Goal: Task Accomplishment & Management: Manage account settings

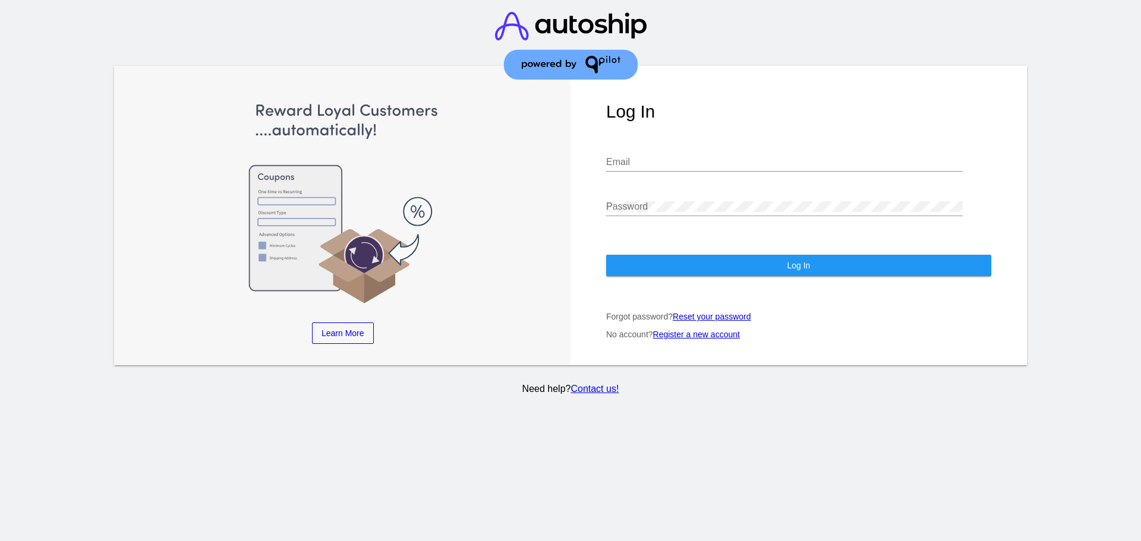
type input "[EMAIL_ADDRESS][DOMAIN_NAME]"
click at [724, 272] on button "Log In" at bounding box center [798, 265] width 385 height 21
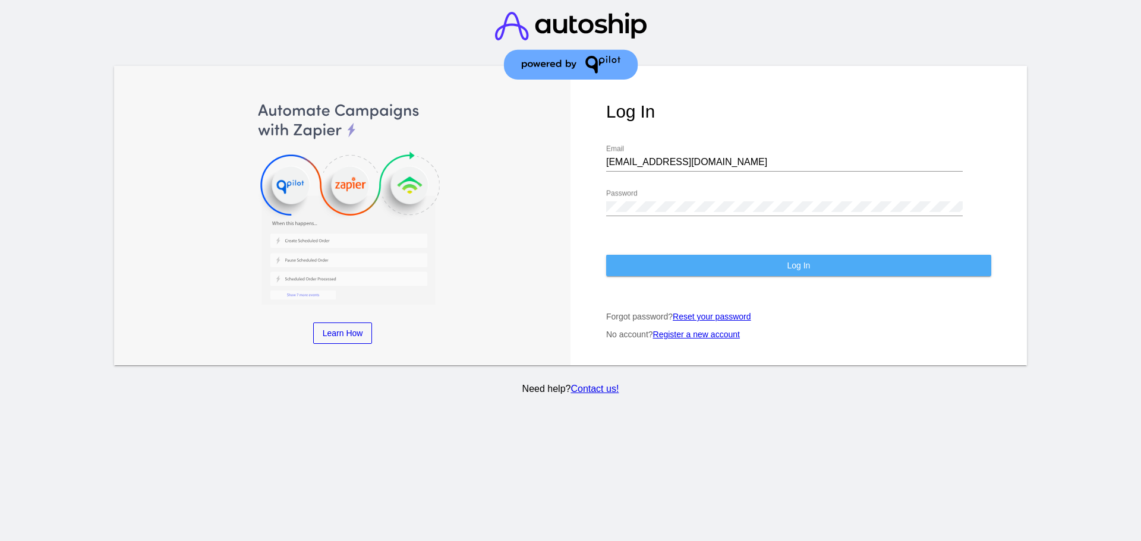
click at [802, 269] on span "Log In" at bounding box center [798, 266] width 23 height 10
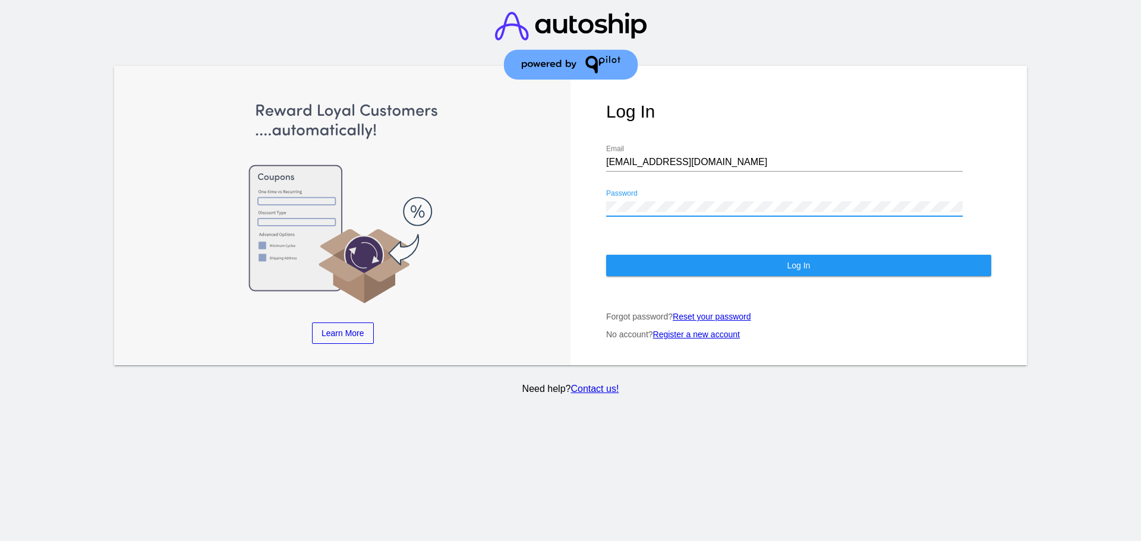
click at [661, 272] on button "Log In" at bounding box center [798, 265] width 385 height 21
click at [604, 67] on img at bounding box center [571, 46] width 152 height 92
click at [560, 64] on img at bounding box center [571, 46] width 152 height 92
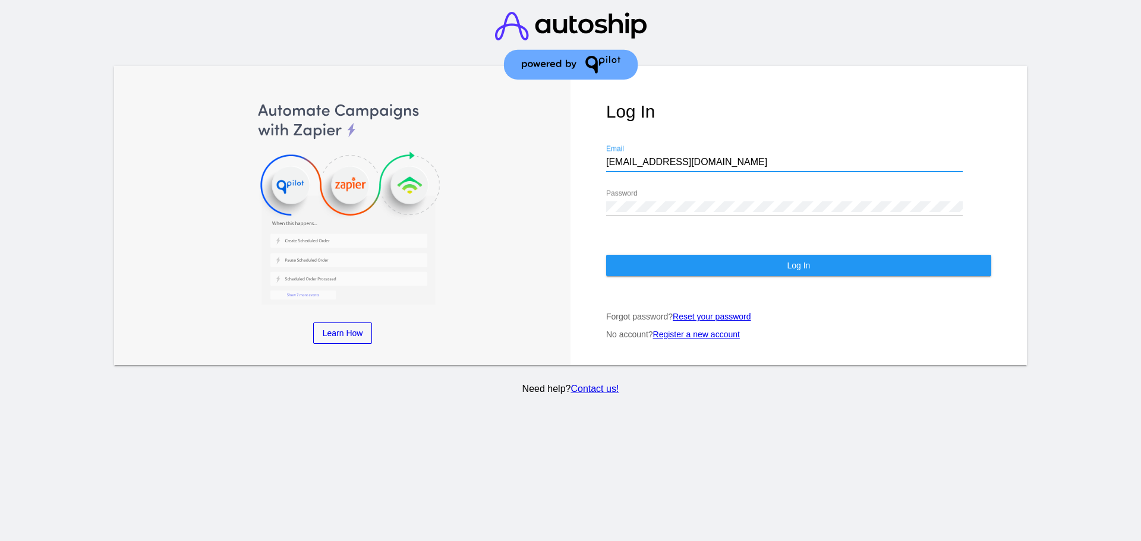
click at [722, 164] on input "[EMAIL_ADDRESS][DOMAIN_NAME]" at bounding box center [784, 162] width 357 height 11
drag, startPoint x: 809, startPoint y: 268, endPoint x: 769, endPoint y: 267, distance: 39.8
click at [769, 267] on button "Log In" at bounding box center [798, 265] width 385 height 21
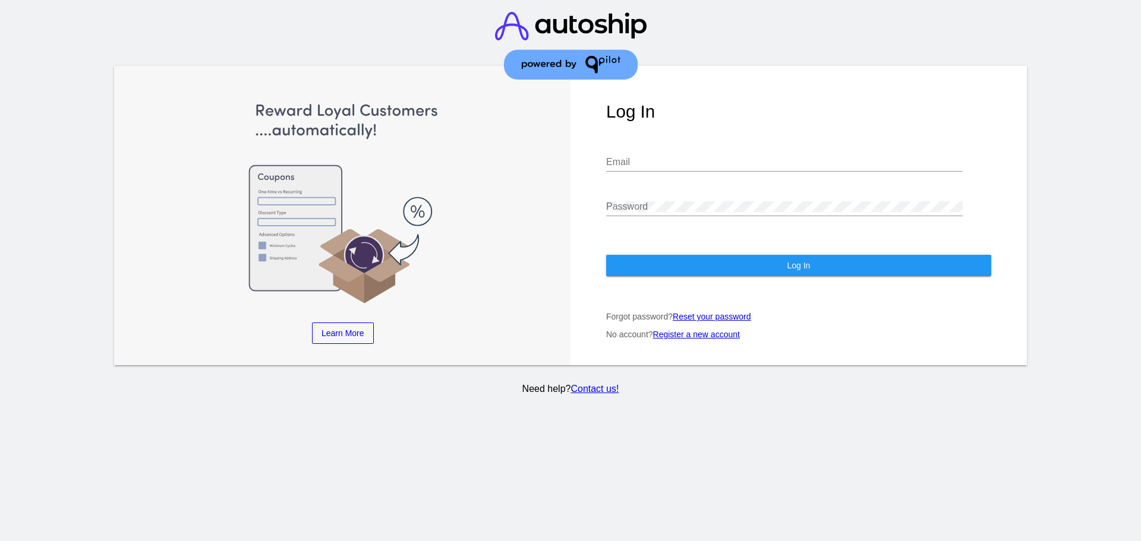
type input "[EMAIL_ADDRESS][DOMAIN_NAME]"
click at [722, 262] on button "Log In" at bounding box center [798, 265] width 385 height 21
type input "[EMAIL_ADDRESS][DOMAIN_NAME]"
click at [685, 261] on button "Log In" at bounding box center [798, 265] width 385 height 21
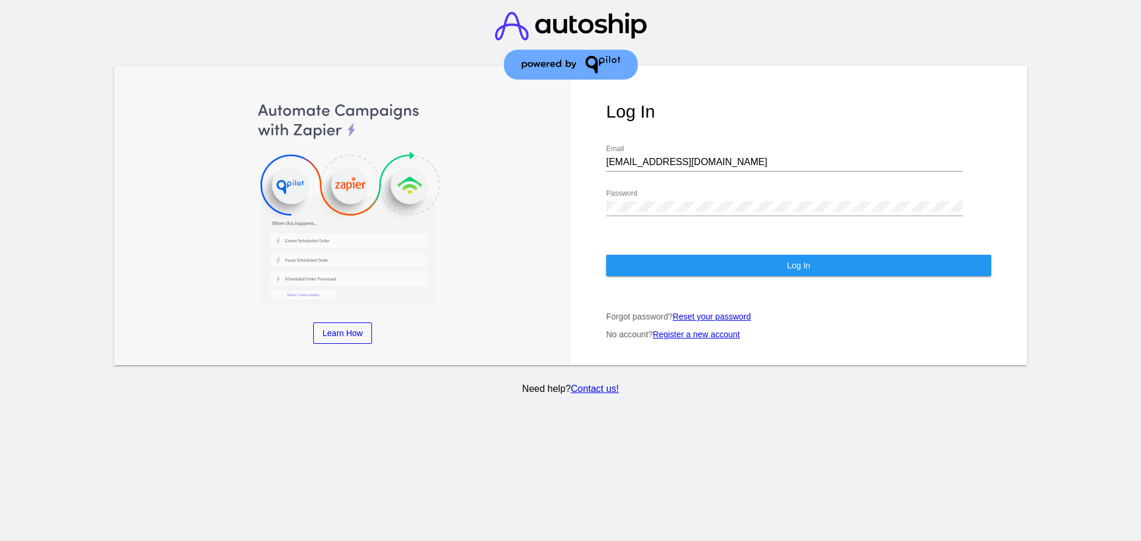
click at [853, 266] on button "Log In" at bounding box center [798, 265] width 385 height 21
click at [353, 332] on span "Learn How" at bounding box center [343, 334] width 40 height 10
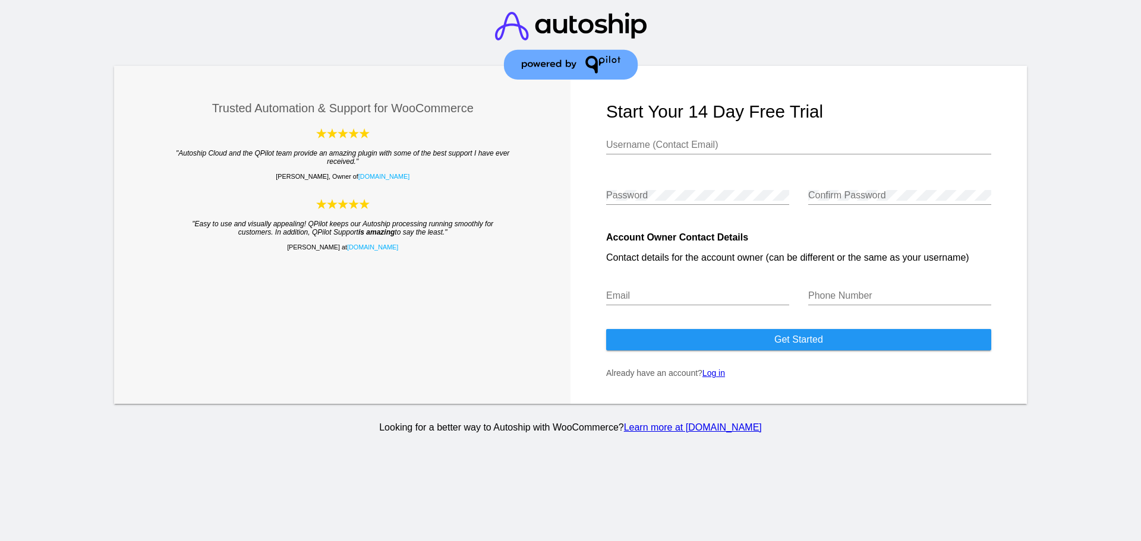
type input "[EMAIL_ADDRESS][DOMAIN_NAME]"
click at [711, 373] on link "Log in" at bounding box center [713, 373] width 23 height 10
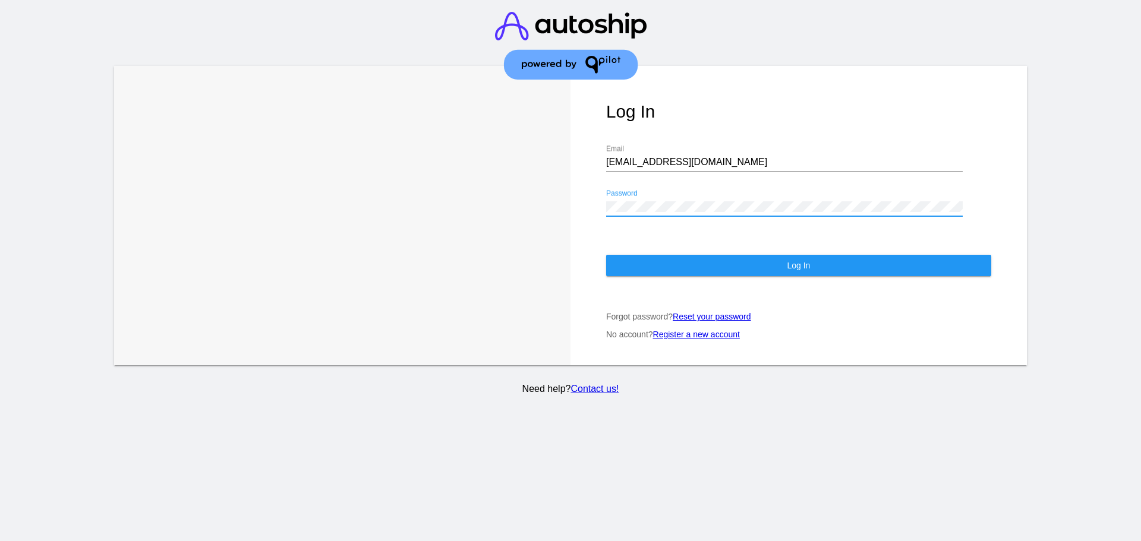
click at [319, 196] on div "Learn More Learn How Log In jr@macrolifenaturals.com Email Password Log In Forg…" at bounding box center [570, 215] width 913 height 299
click at [752, 259] on button "Log In" at bounding box center [798, 265] width 385 height 21
click at [595, 208] on div "Log In jr@macrolifenaturals.com Email Password Log In Forgot password? Reset yo…" at bounding box center [798, 215] width 456 height 299
click at [618, 197] on div "Password" at bounding box center [784, 203] width 357 height 27
drag, startPoint x: 739, startPoint y: 162, endPoint x: 468, endPoint y: 162, distance: 271.0
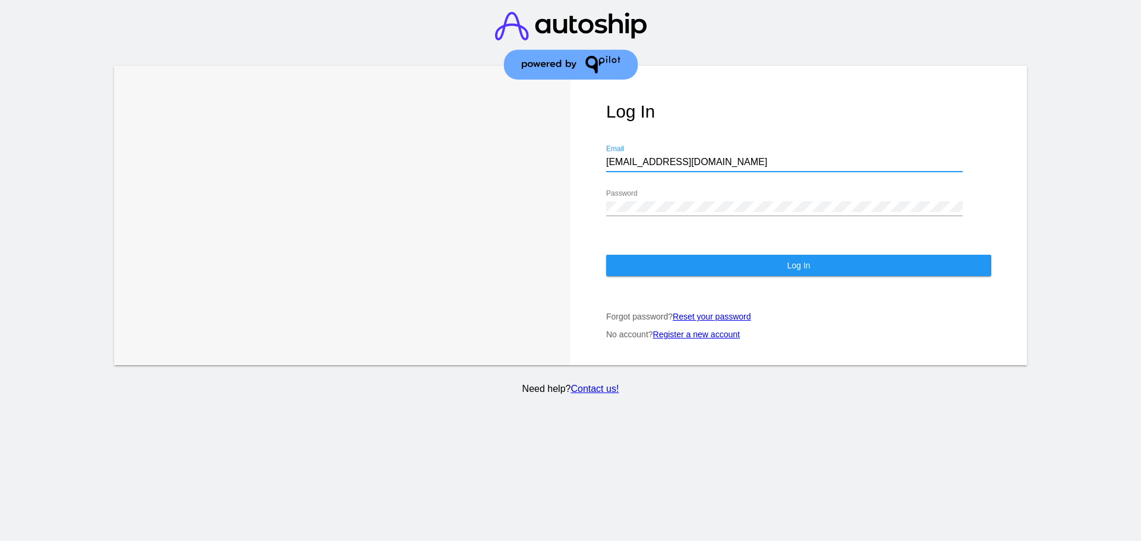
click at [468, 162] on div "Learn More Learn How Log In jr@macrolifenaturals.com Email Password Log In Forg…" at bounding box center [570, 215] width 913 height 299
type input "[EMAIL_ADDRESS][DOMAIN_NAME]"
click at [607, 386] on link "Contact us!" at bounding box center [594, 389] width 48 height 10
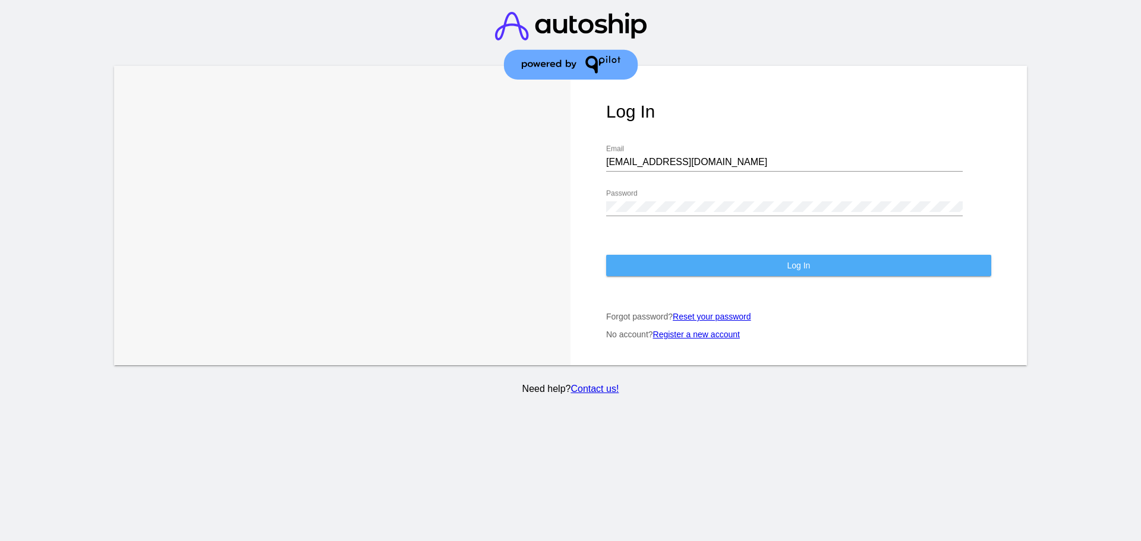
click at [738, 265] on button "Log In" at bounding box center [798, 265] width 385 height 21
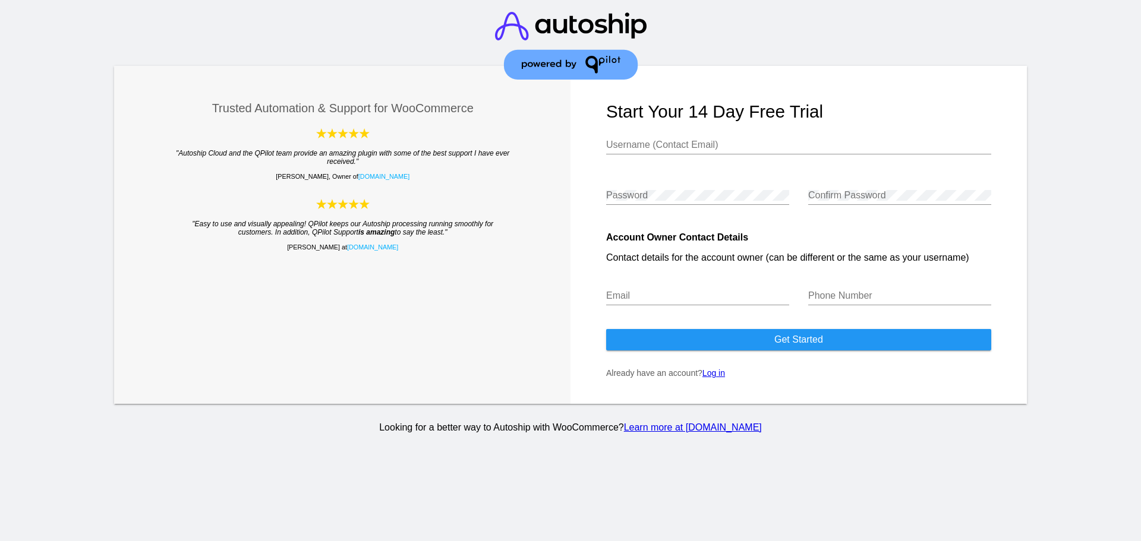
type input "[EMAIL_ADDRESS][DOMAIN_NAME]"
click at [717, 373] on link "Log in" at bounding box center [713, 373] width 23 height 10
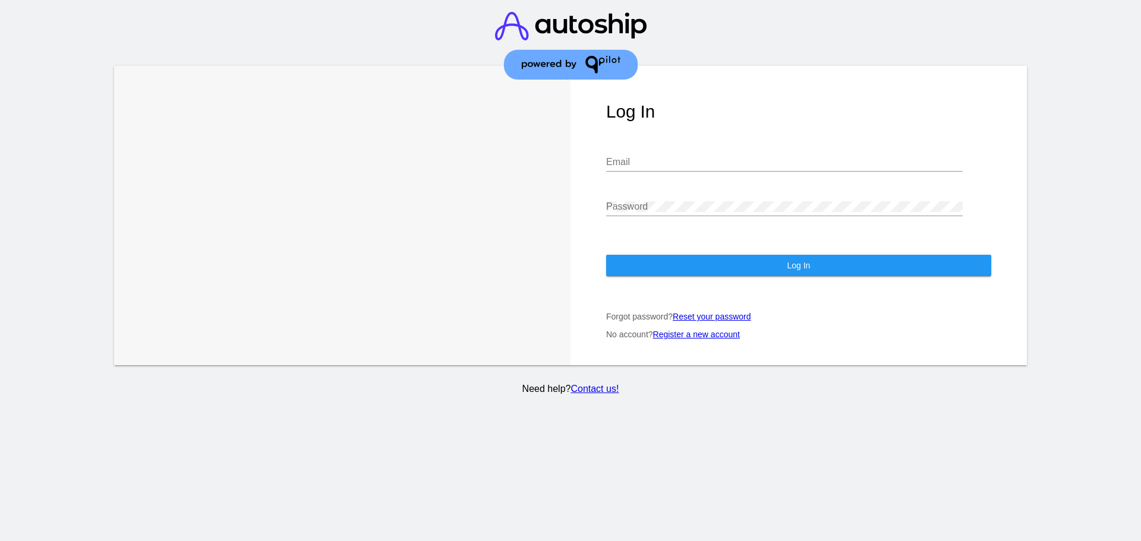
type input "[EMAIL_ADDRESS][DOMAIN_NAME]"
click at [711, 263] on button "Log In" at bounding box center [798, 265] width 385 height 21
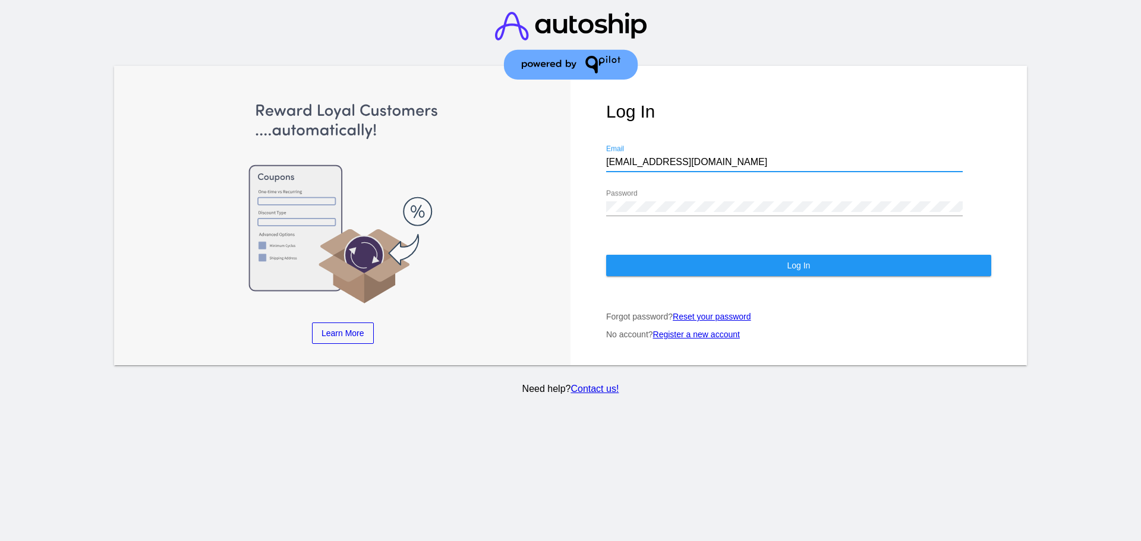
drag, startPoint x: 725, startPoint y: 165, endPoint x: 491, endPoint y: 138, distance: 235.6
click at [486, 140] on div "Learn More Learn How Learn More Learn How Learn More Learn How ‹ › Log In [EMAI…" at bounding box center [570, 215] width 913 height 299
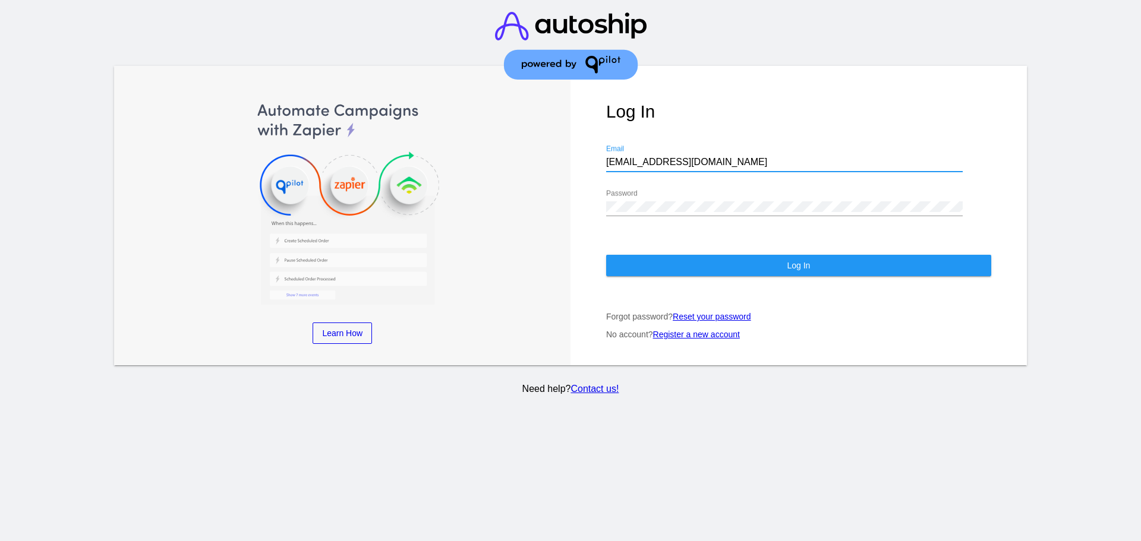
type input "[EMAIL_ADDRESS][DOMAIN_NAME]"
click at [917, 259] on button "Log In" at bounding box center [798, 265] width 385 height 21
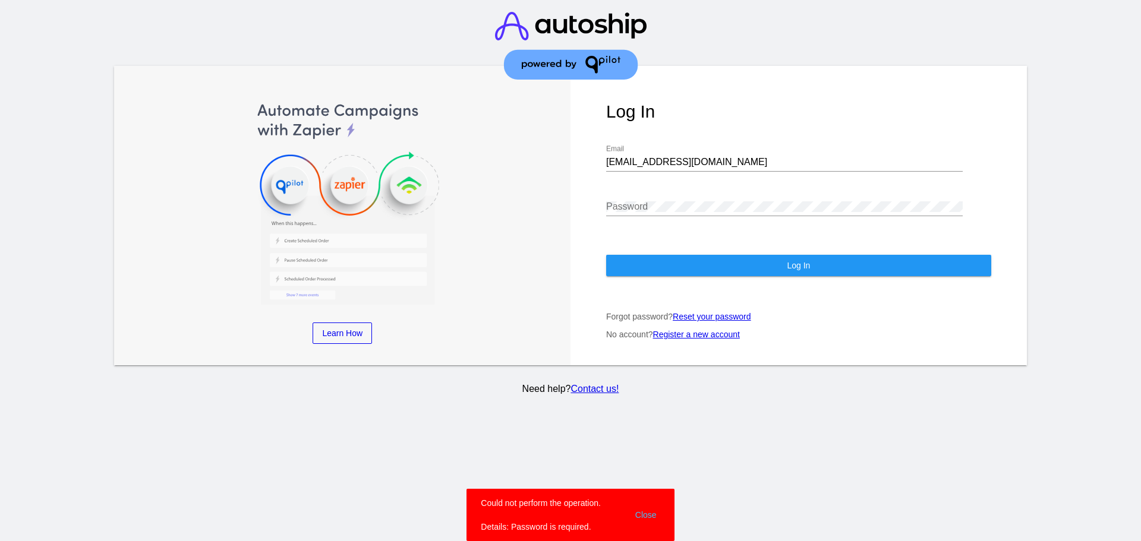
click at [731, 220] on div "Password" at bounding box center [784, 209] width 357 height 39
click at [694, 215] on div "Password" at bounding box center [784, 203] width 357 height 27
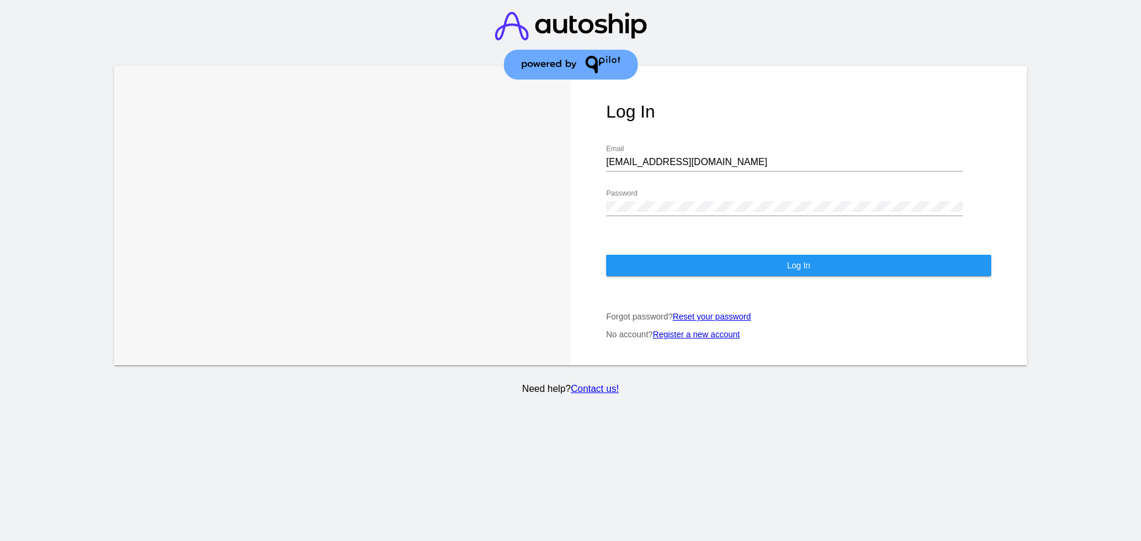
click at [1051, 198] on div at bounding box center [1093, 235] width 95 height 338
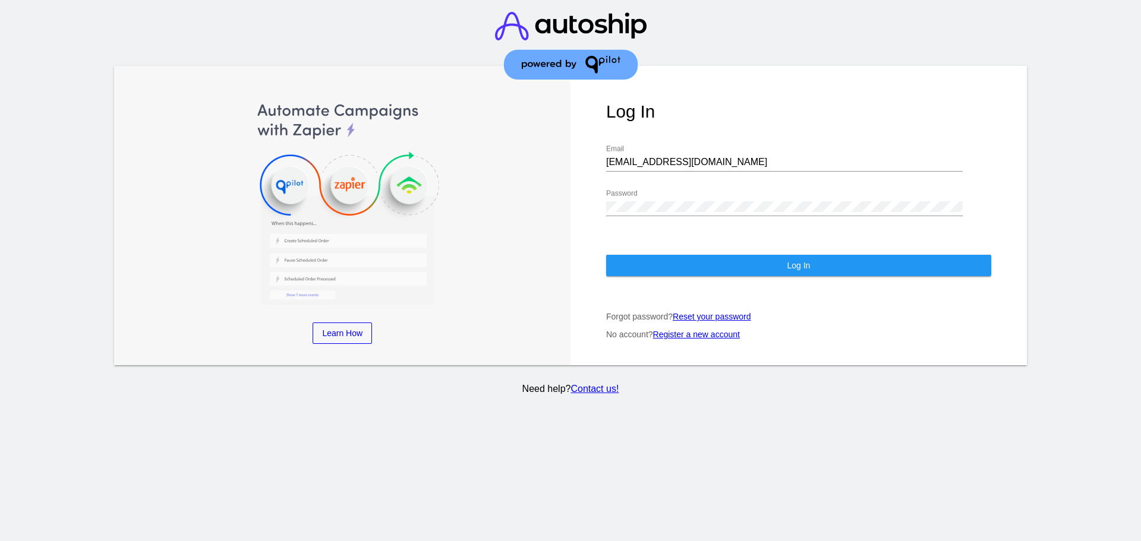
click at [871, 273] on button "Log In" at bounding box center [798, 265] width 385 height 21
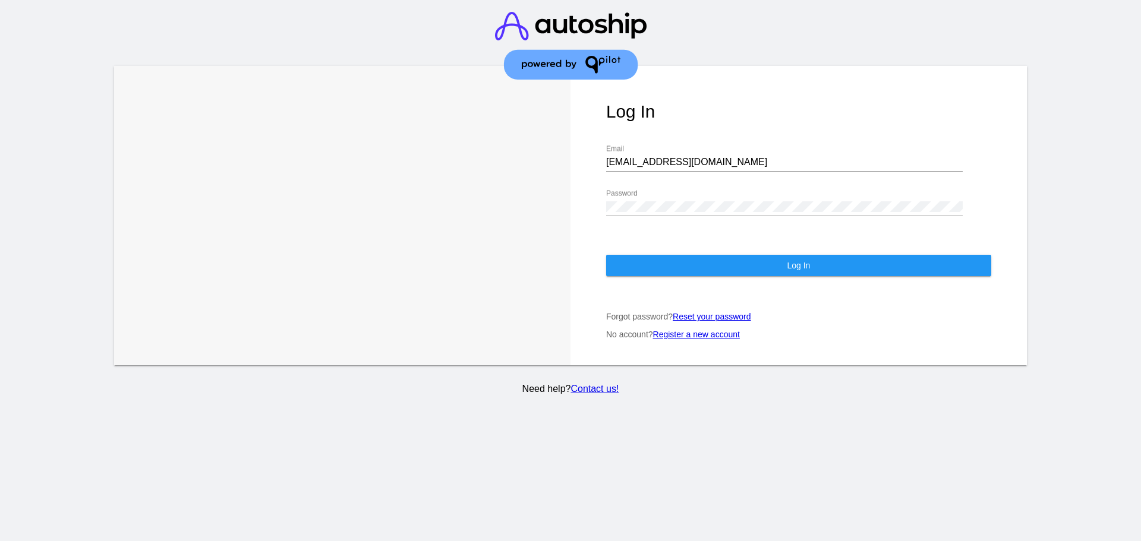
click at [719, 313] on link "Reset your password" at bounding box center [712, 317] width 78 height 10
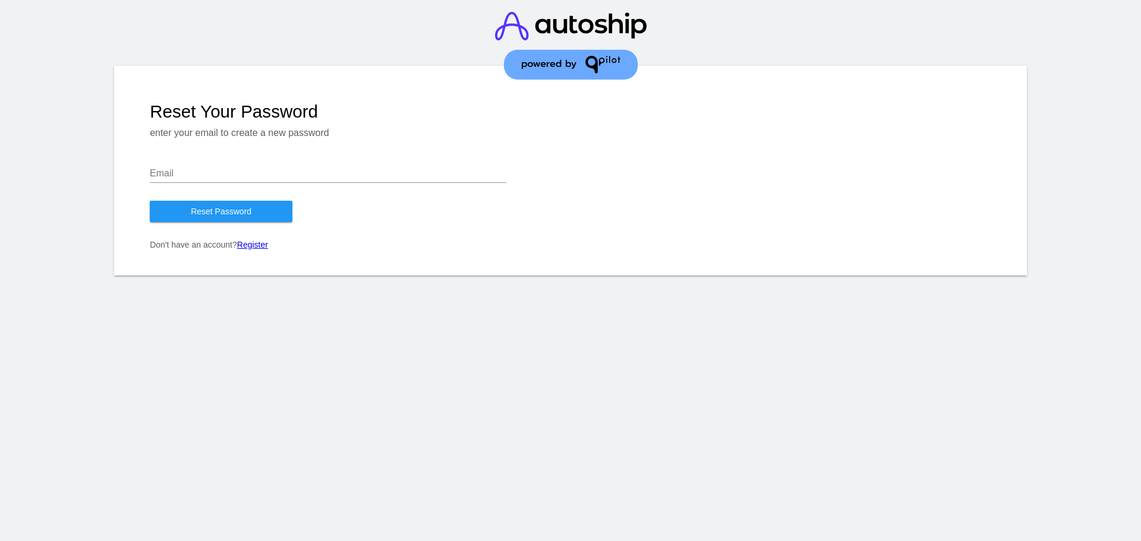
click at [258, 179] on div "Email" at bounding box center [328, 169] width 357 height 27
type input "[EMAIL_ADDRESS][DOMAIN_NAME]"
click at [250, 210] on span "Reset Password" at bounding box center [221, 212] width 61 height 10
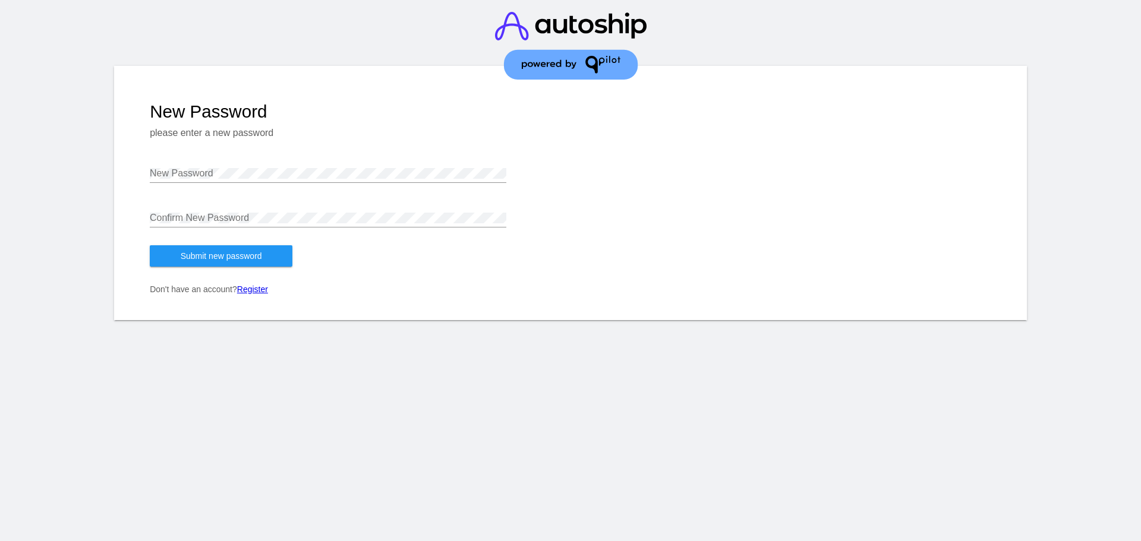
click at [292, 165] on div "New Password" at bounding box center [328, 169] width 357 height 27
click at [198, 255] on span "Submit new password" at bounding box center [221, 256] width 81 height 10
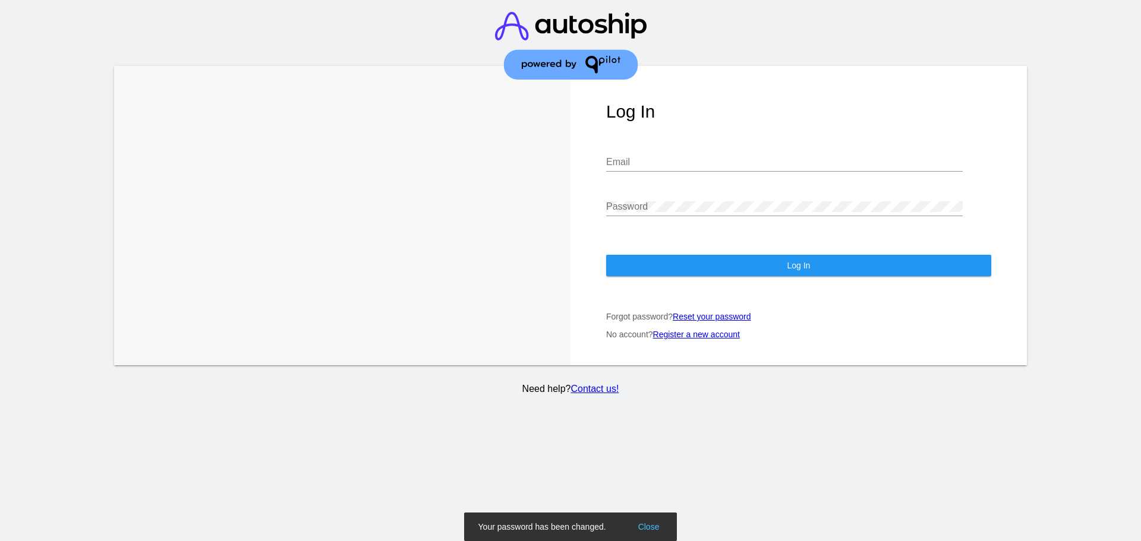
type input "[EMAIL_ADDRESS][DOMAIN_NAME]"
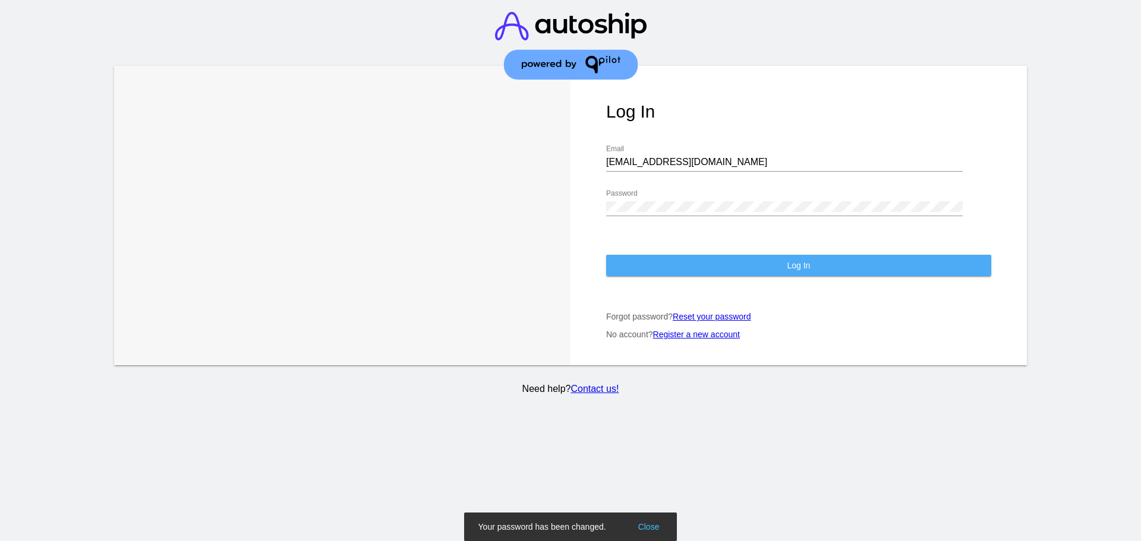
click at [708, 266] on button "Log In" at bounding box center [798, 265] width 385 height 21
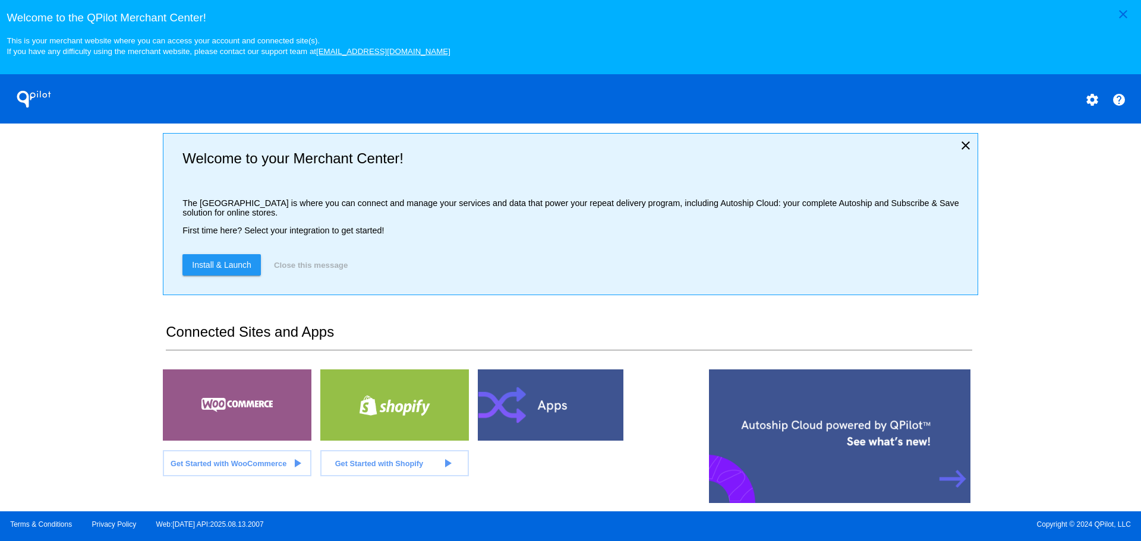
click at [240, 262] on span "Install & Launch" at bounding box center [221, 265] width 59 height 10
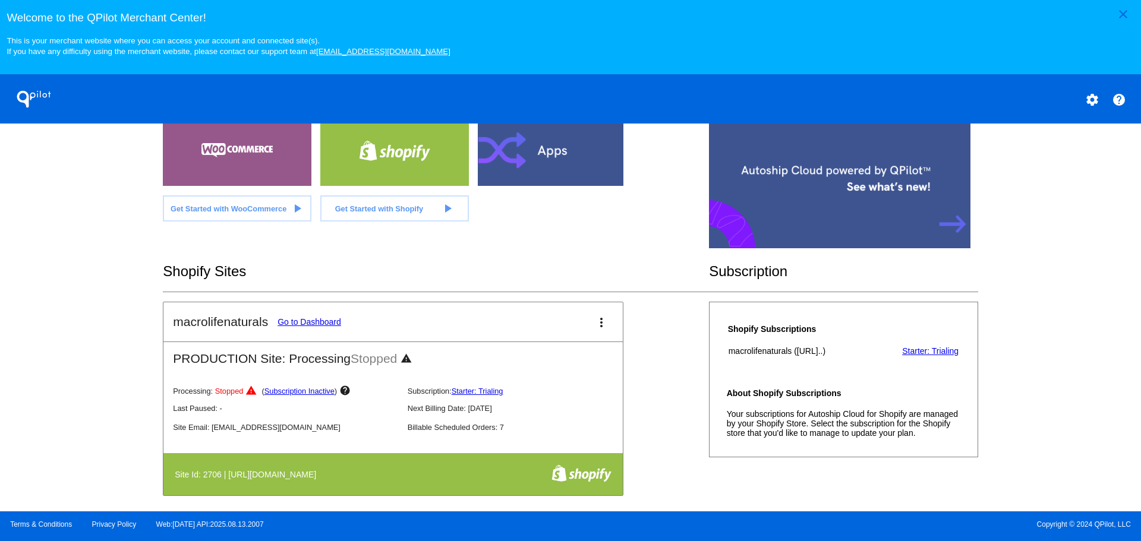
scroll to position [264, 0]
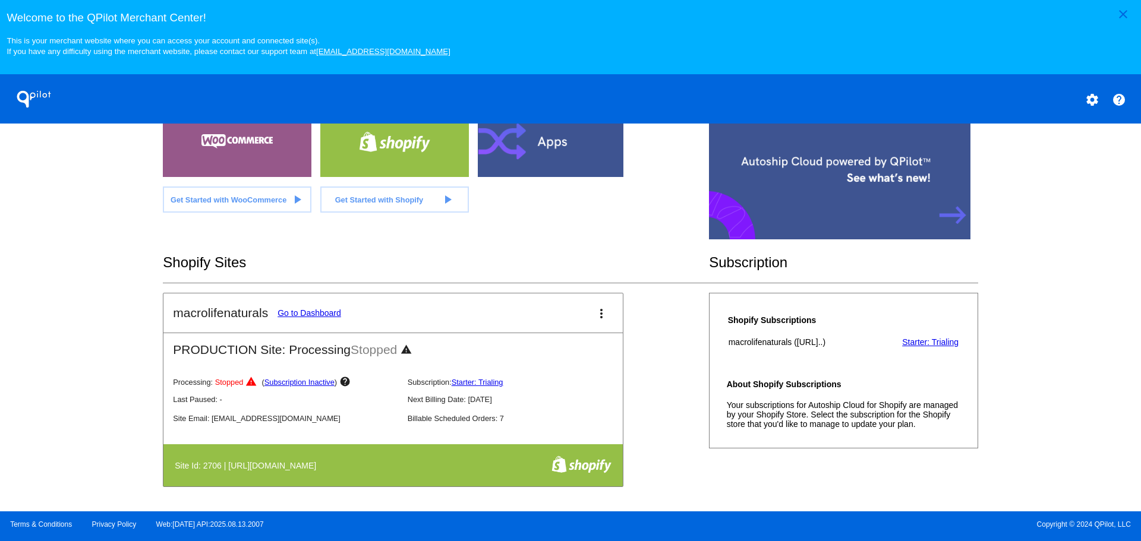
click at [303, 384] on link "Subscription Inactive" at bounding box center [299, 382] width 70 height 9
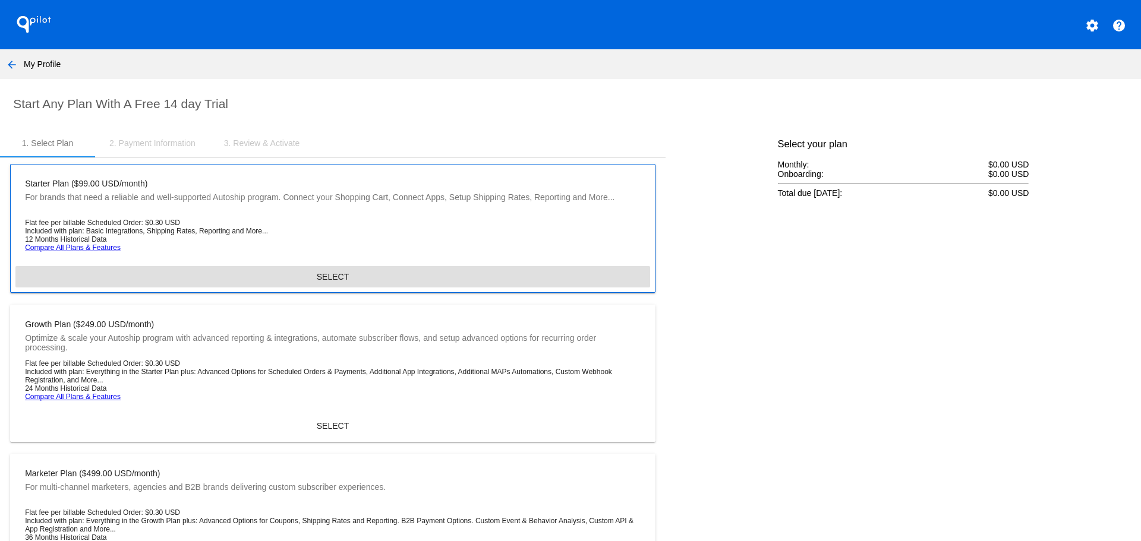
click at [292, 266] on button "SELECT" at bounding box center [332, 276] width 635 height 21
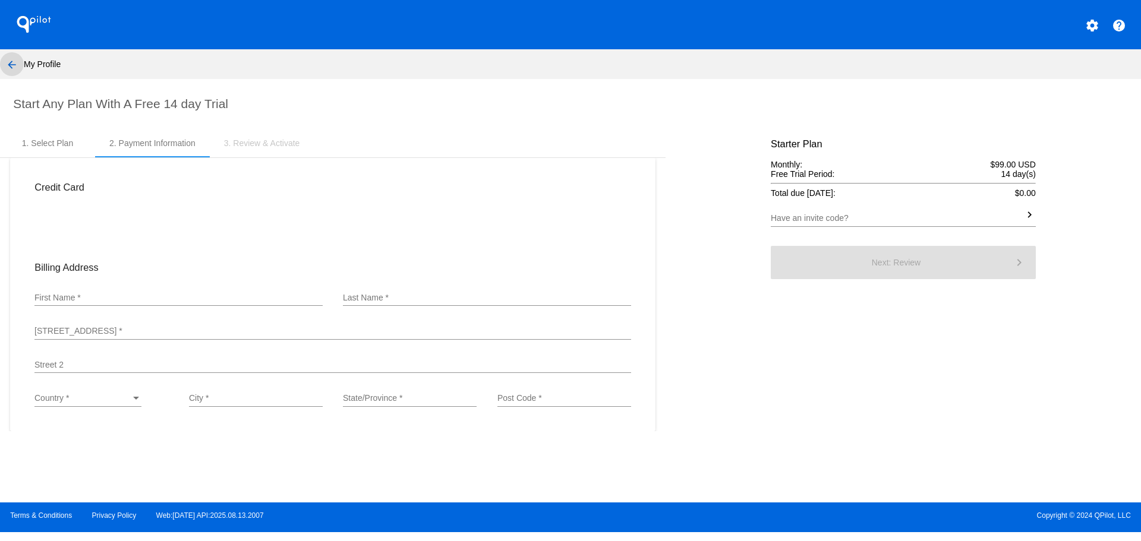
click at [15, 62] on mat-icon "arrow_back" at bounding box center [12, 65] width 14 height 14
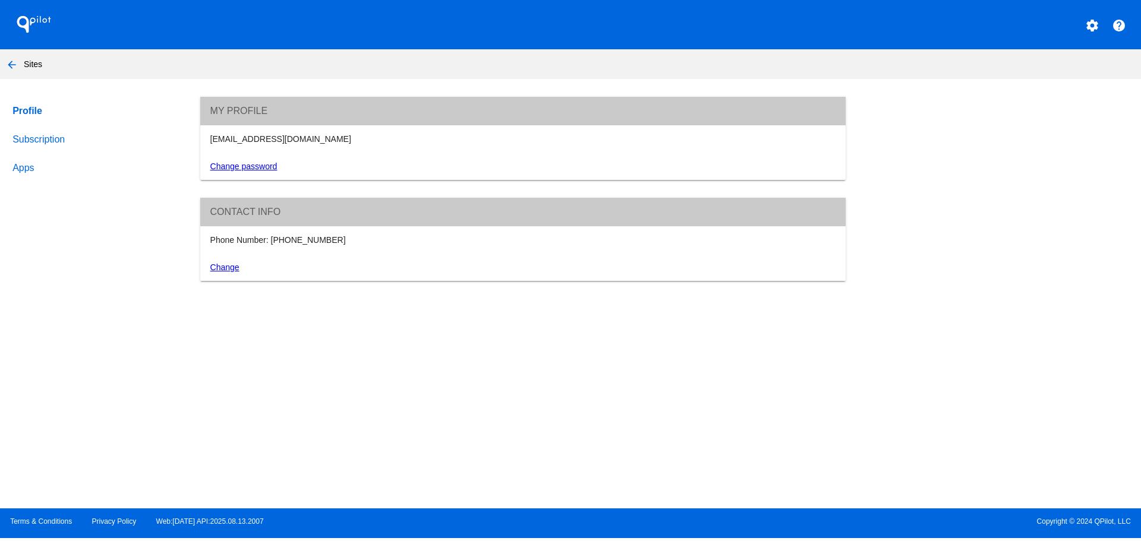
click at [29, 141] on link "Subscription" at bounding box center [95, 139] width 170 height 29
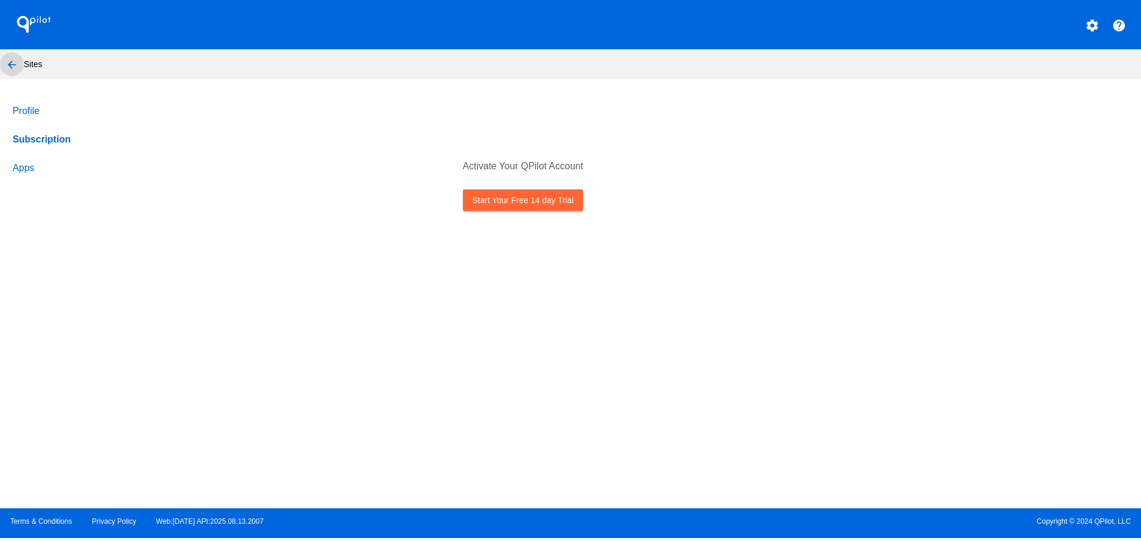
click at [18, 64] on mat-icon "arrow_back" at bounding box center [12, 65] width 14 height 14
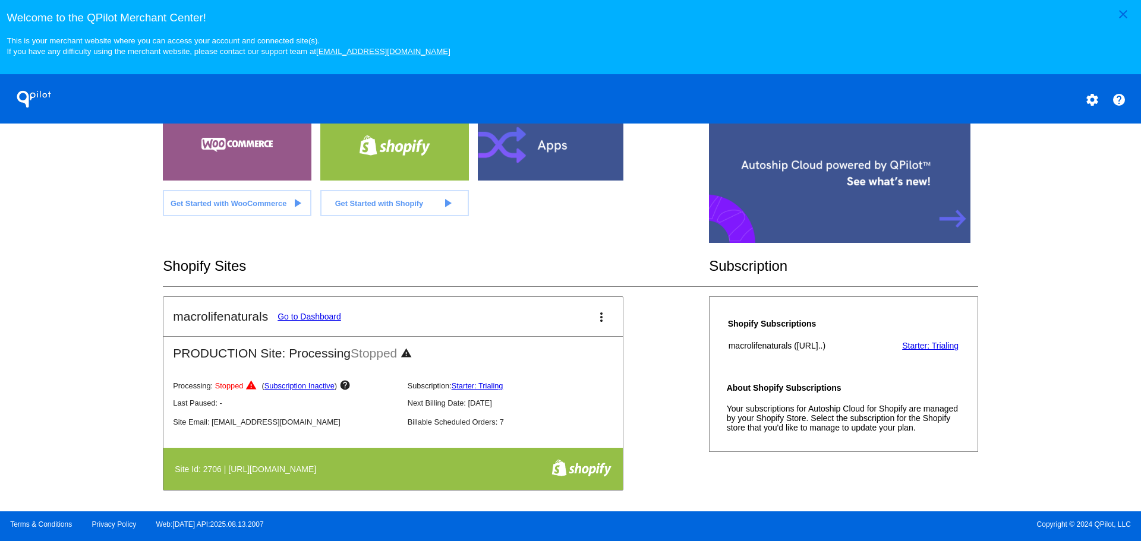
scroll to position [264, 0]
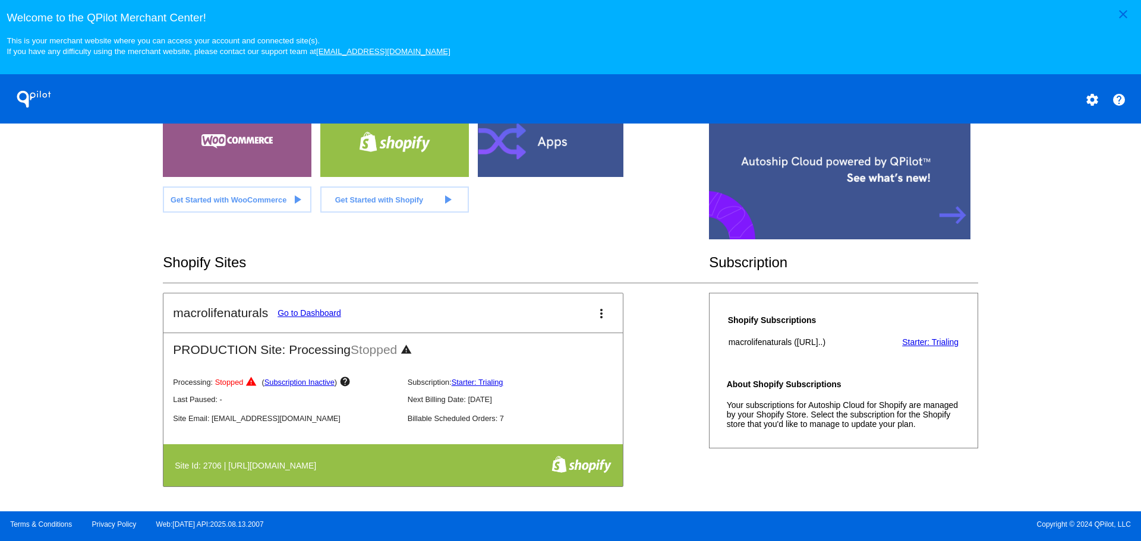
click at [316, 310] on link "Go to Dashboard" at bounding box center [309, 313] width 64 height 10
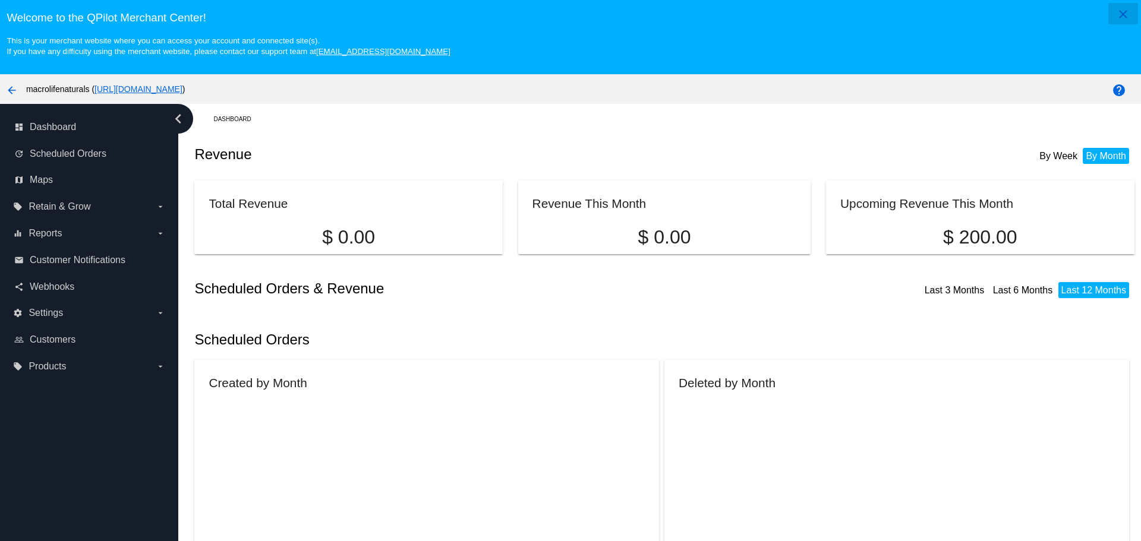
click at [1116, 9] on mat-icon "close" at bounding box center [1123, 14] width 14 height 14
click at [62, 308] on span "Settings" at bounding box center [46, 313] width 34 height 11
click at [0, 0] on input "settings Settings arrow_drop_down" at bounding box center [0, 0] width 0 height 0
click at [159, 313] on icon "arrow_drop_down" at bounding box center [161, 313] width 10 height 10
click at [0, 0] on input "settings Settings arrow_drop_down" at bounding box center [0, 0] width 0 height 0
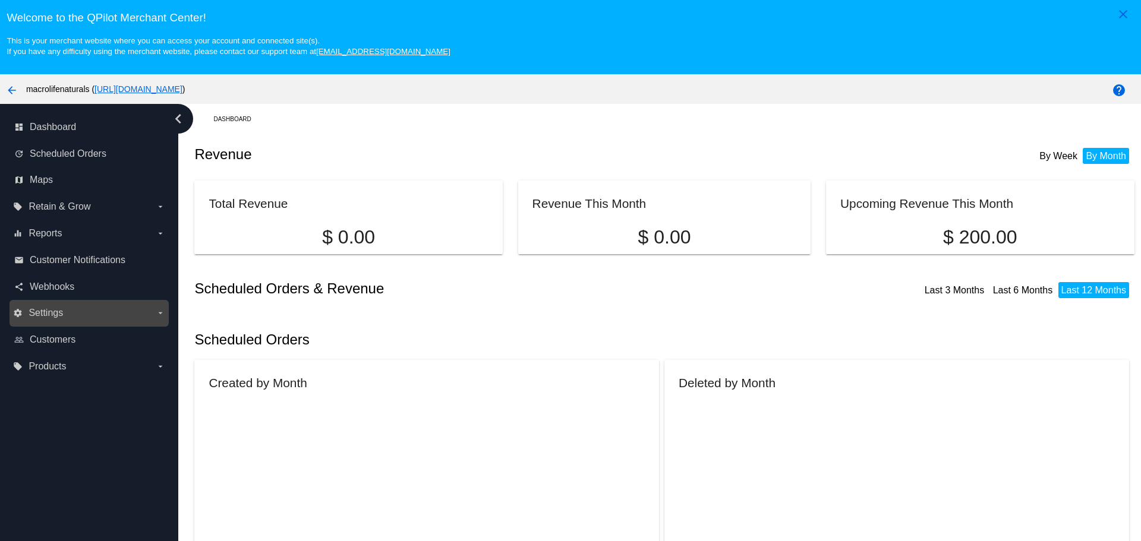
click at [39, 313] on span "Settings" at bounding box center [46, 313] width 34 height 11
click at [0, 0] on input "settings Settings arrow_drop_down" at bounding box center [0, 0] width 0 height 0
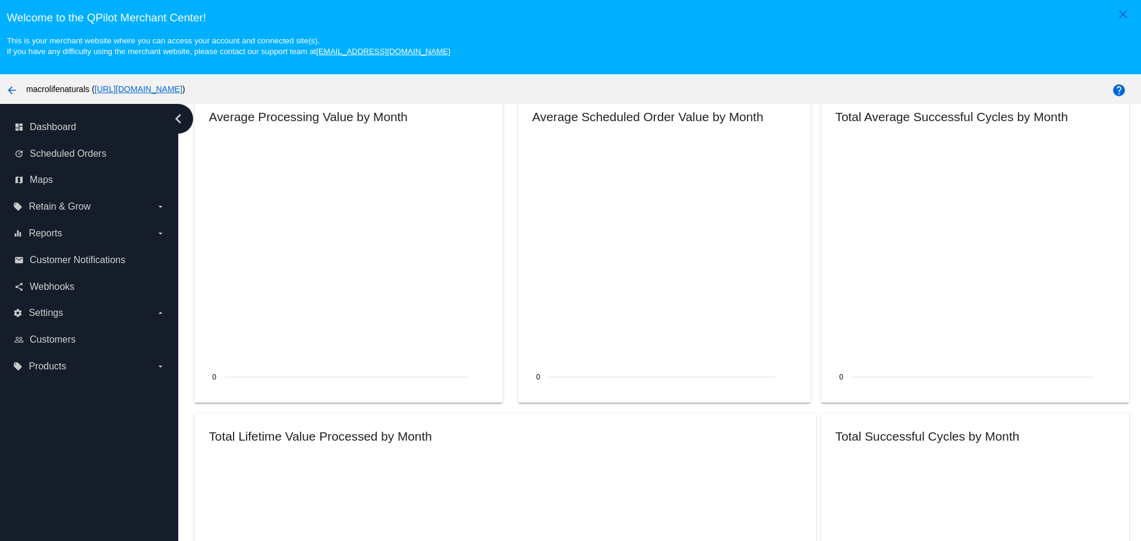
scroll to position [1070, 0]
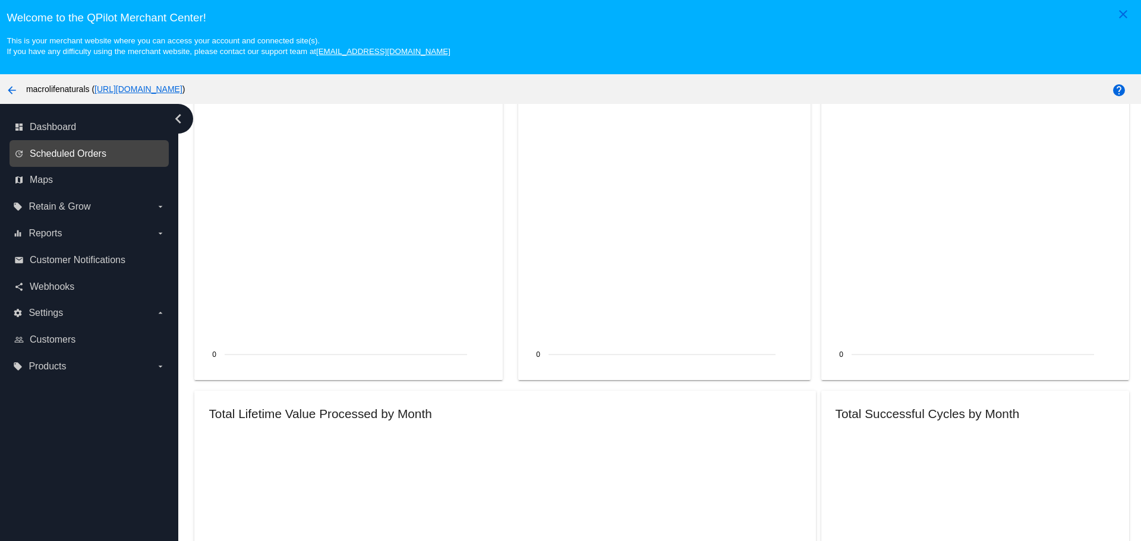
click at [59, 149] on span "Scheduled Orders" at bounding box center [68, 154] width 77 height 11
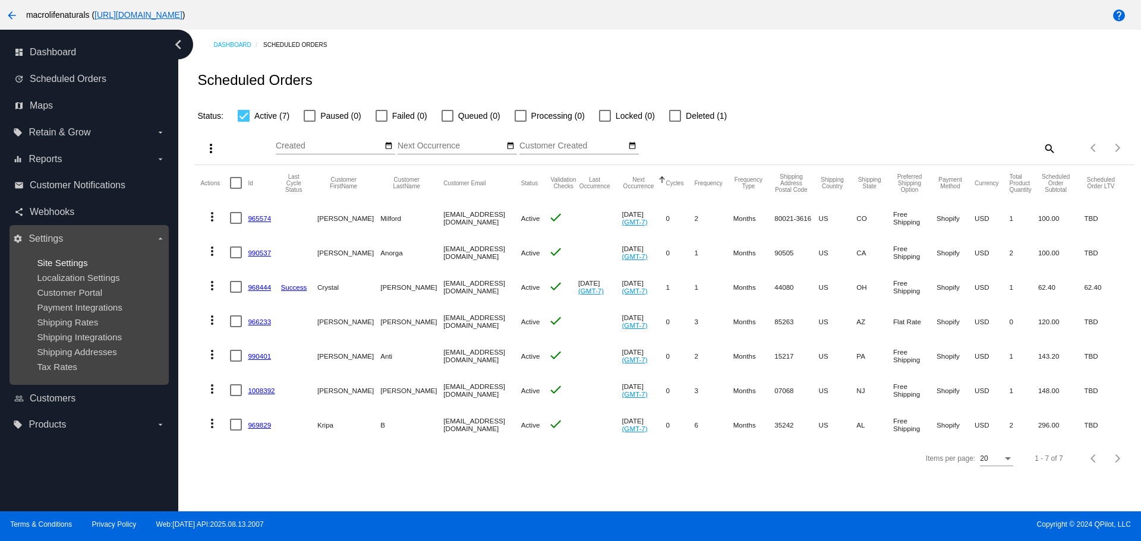
click at [62, 266] on span "Site Settings" at bounding box center [62, 263] width 51 height 10
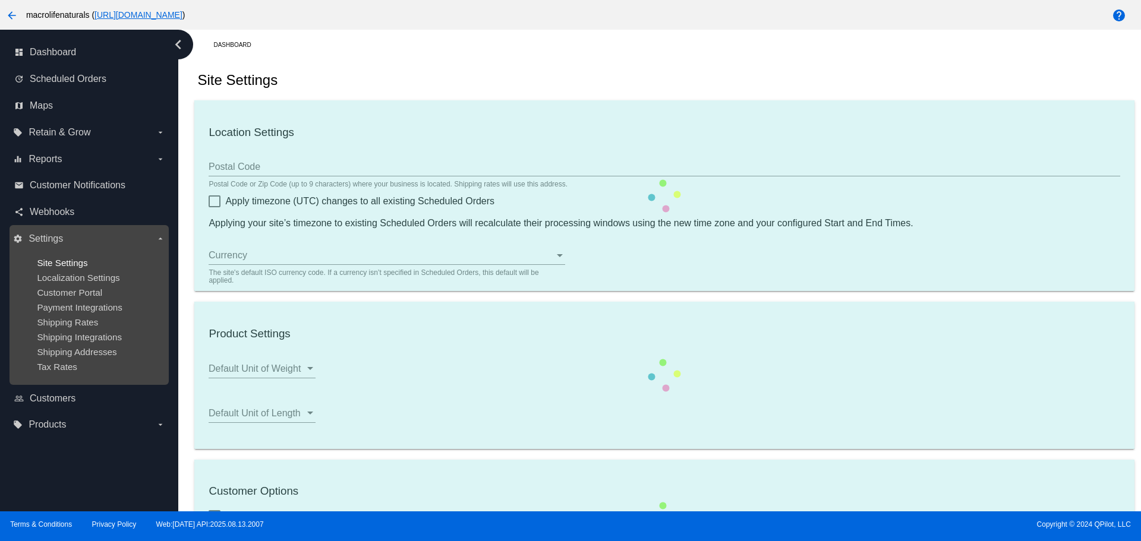
type input "90064"
type input "17:00"
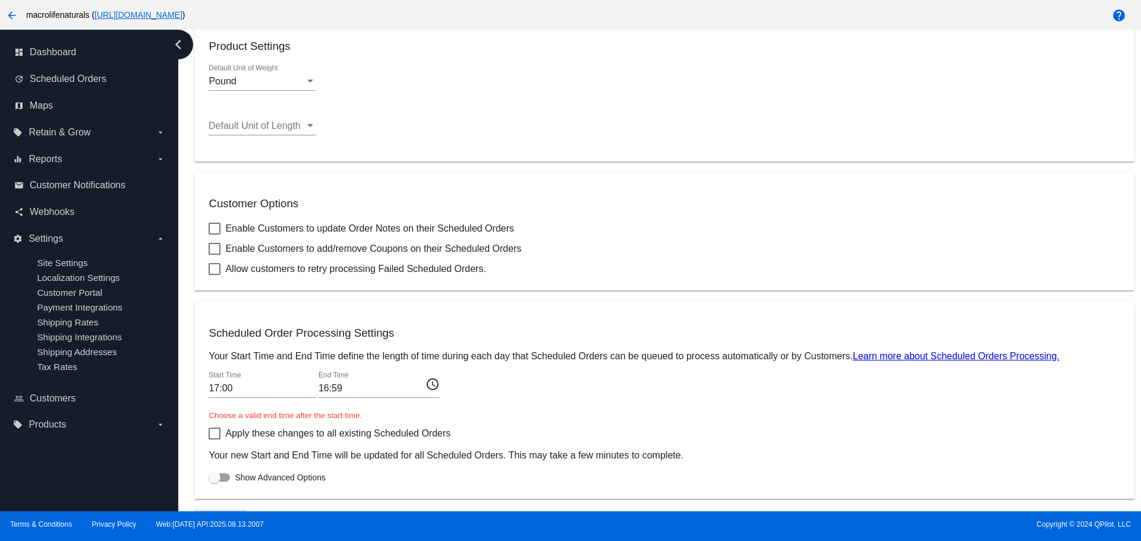
scroll to position [352, 0]
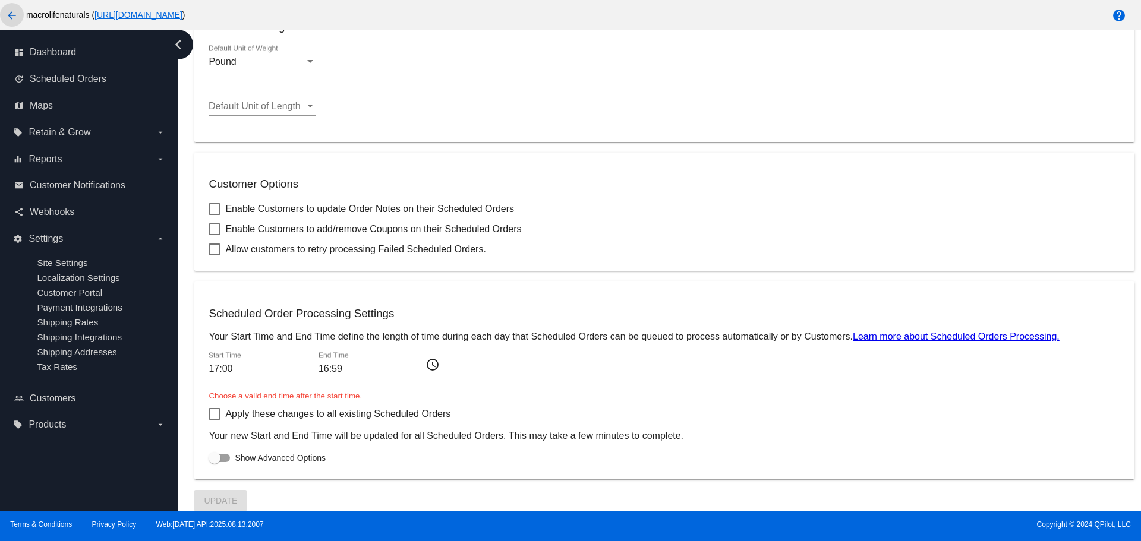
click at [12, 20] on mat-icon "arrow_back" at bounding box center [12, 15] width 14 height 14
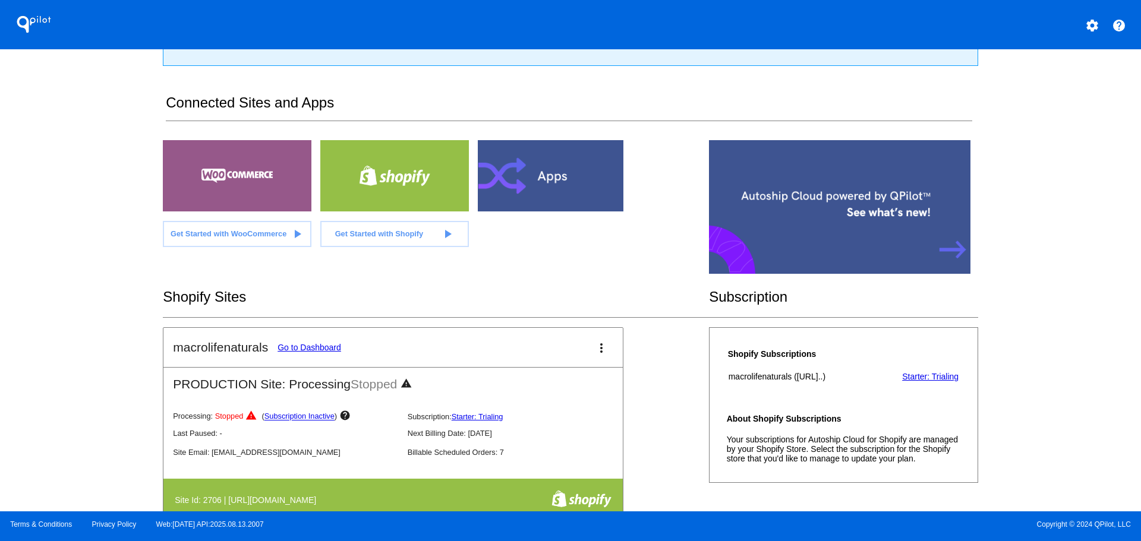
scroll to position [178, 0]
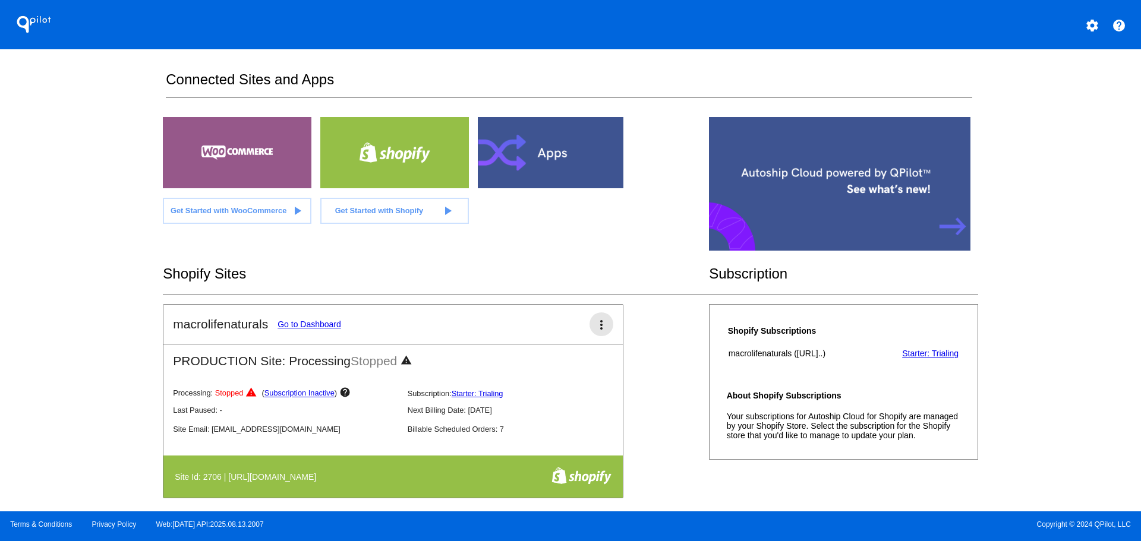
click at [597, 325] on mat-icon "more_vert" at bounding box center [601, 325] width 14 height 14
click at [567, 386] on span "resume processing" at bounding box center [563, 389] width 70 height 10
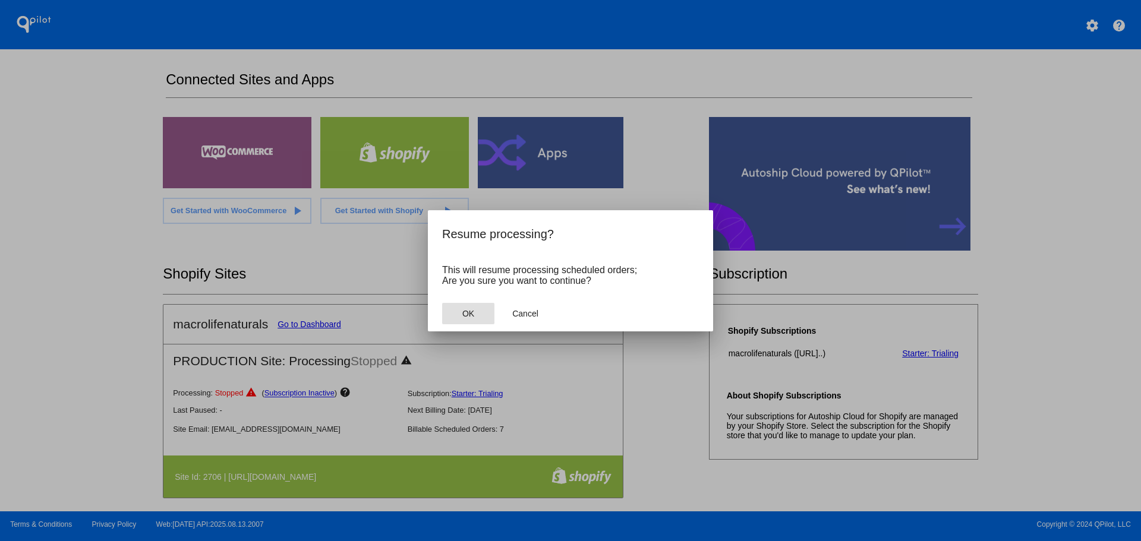
click at [470, 311] on span "OK" at bounding box center [468, 314] width 12 height 10
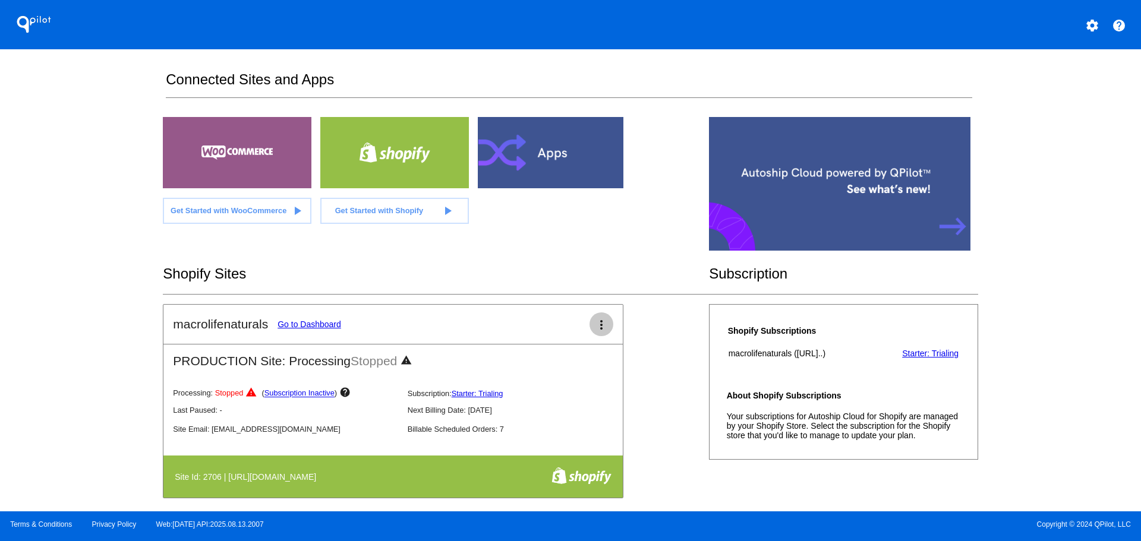
click at [596, 325] on mat-icon "more_vert" at bounding box center [601, 325] width 14 height 14
click at [650, 340] on div at bounding box center [570, 270] width 1141 height 541
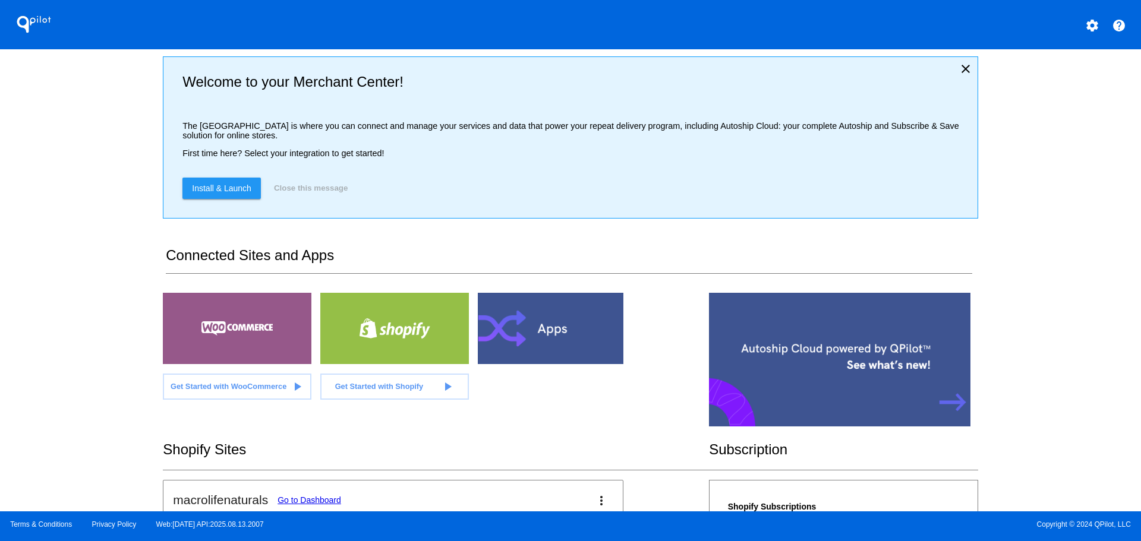
scroll to position [0, 0]
